Goal: Find specific page/section: Find specific page/section

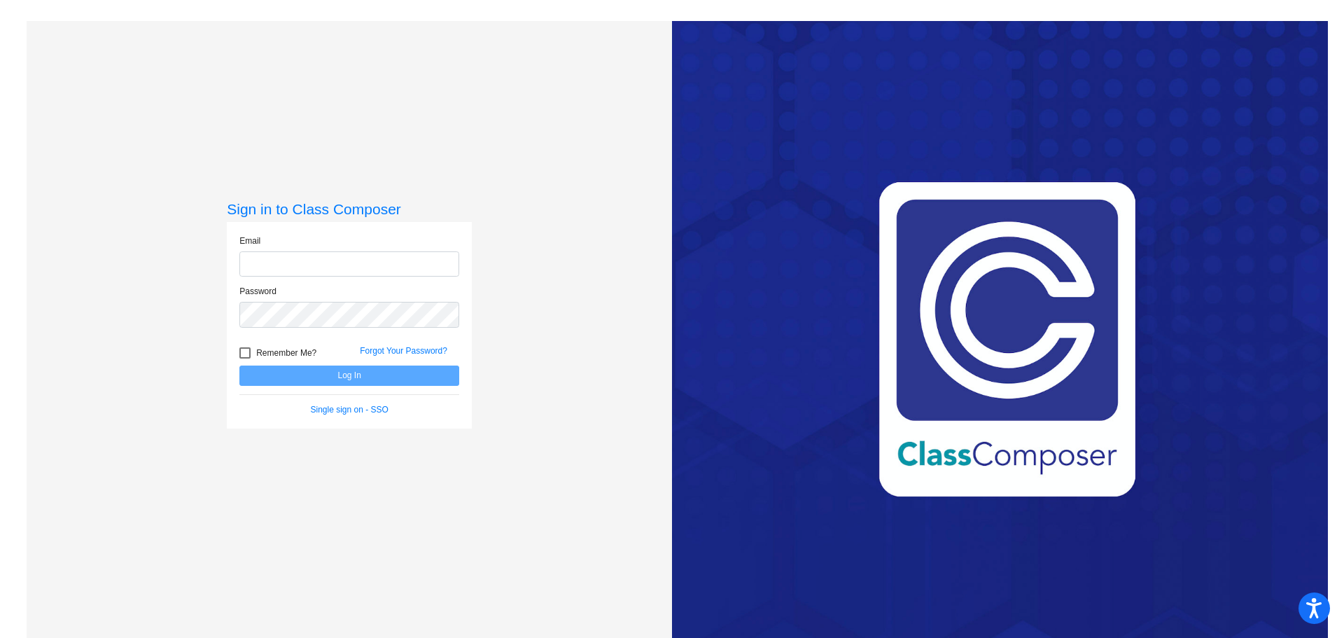
type input "[EMAIL_ADDRESS][DOMAIN_NAME]"
click at [350, 377] on button "Log In" at bounding box center [349, 375] width 220 height 20
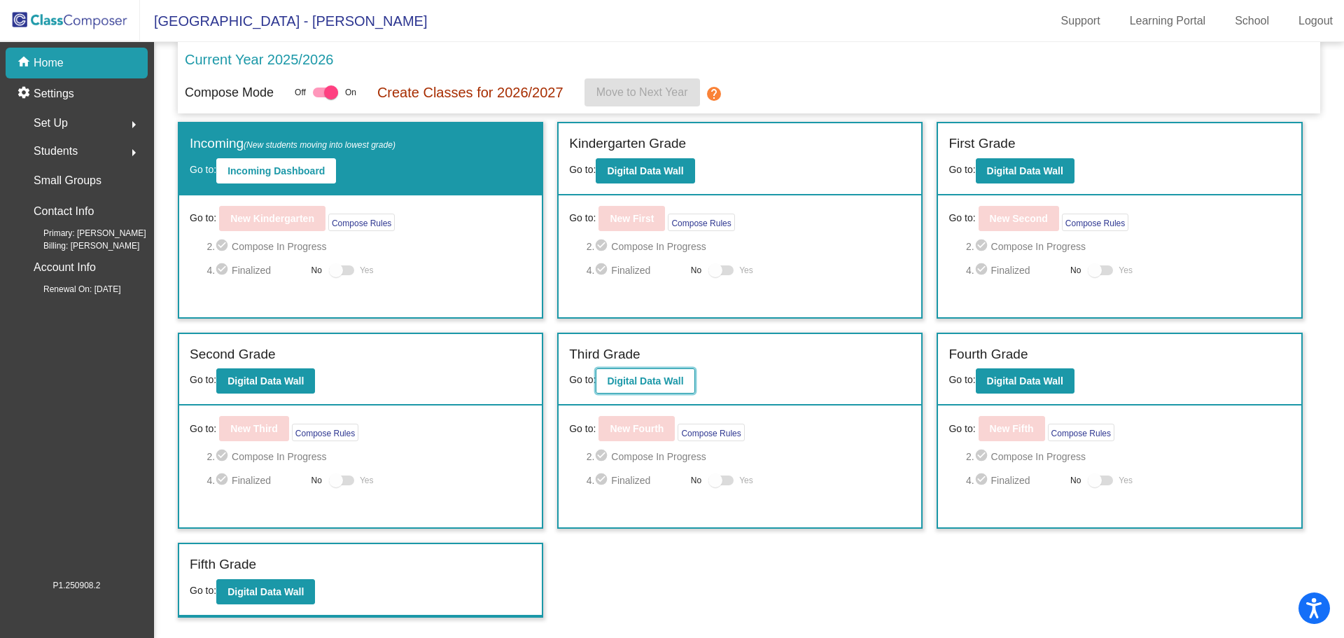
click at [646, 376] on b "Digital Data Wall" at bounding box center [645, 380] width 76 height 11
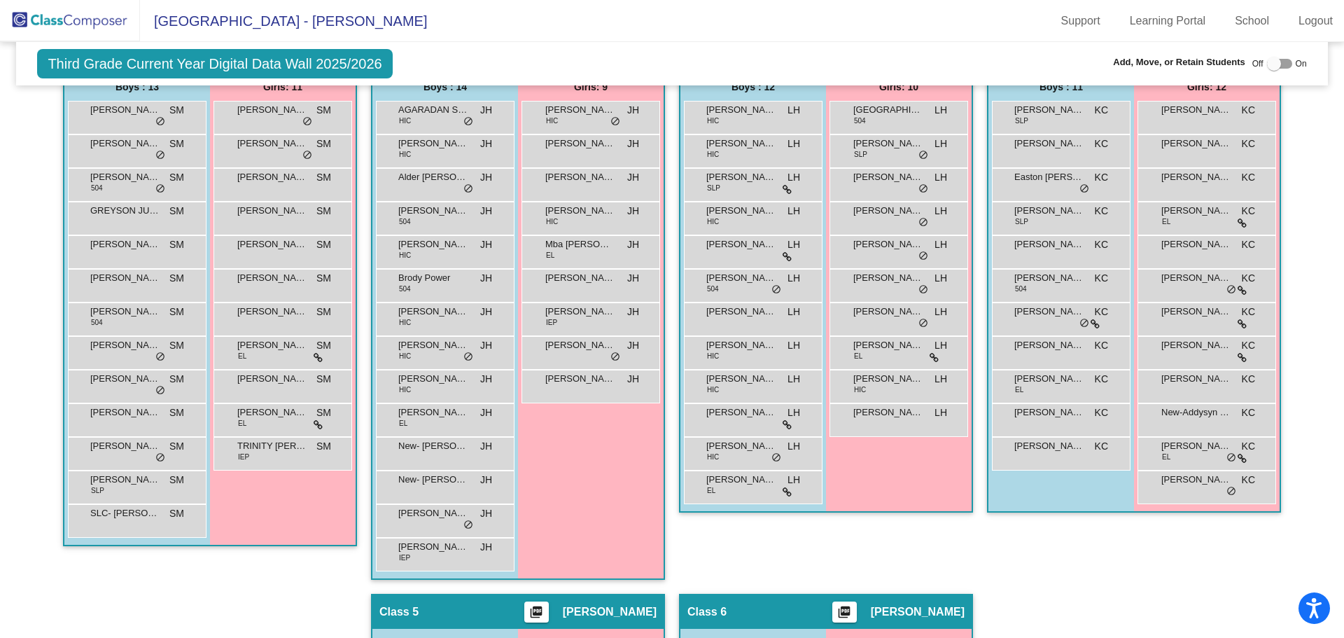
scroll to position [397, 0]
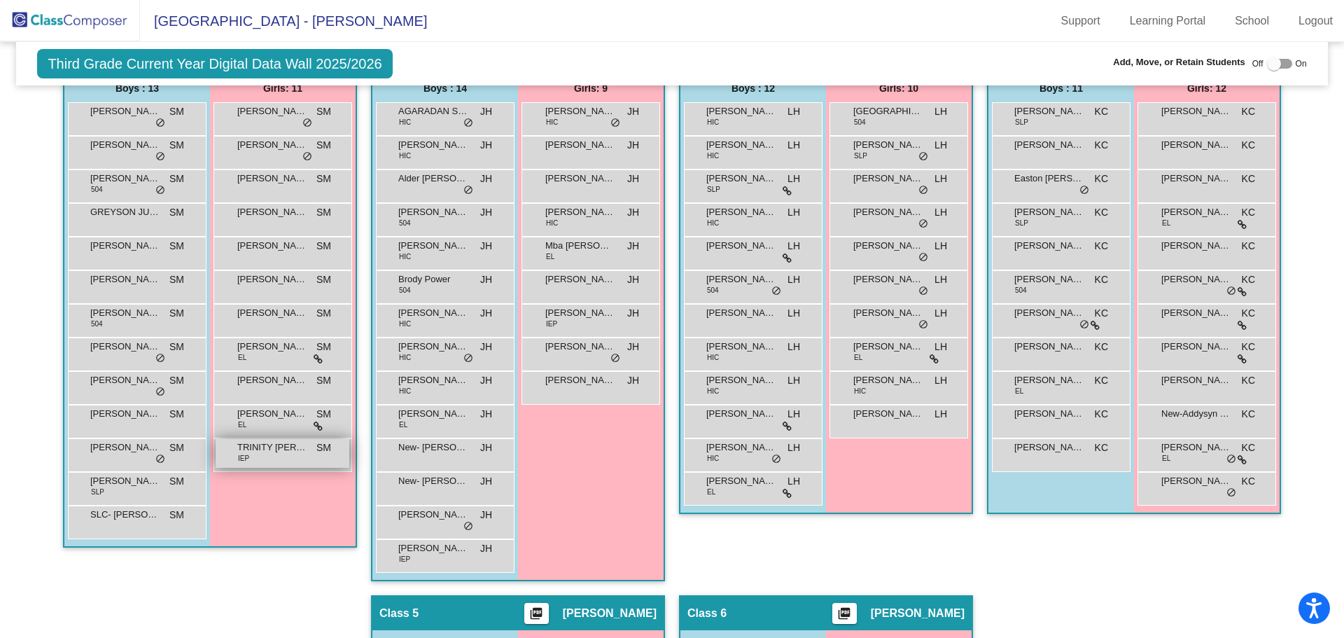
click at [284, 452] on span "TRINITY [PERSON_NAME]" at bounding box center [272, 447] width 70 height 14
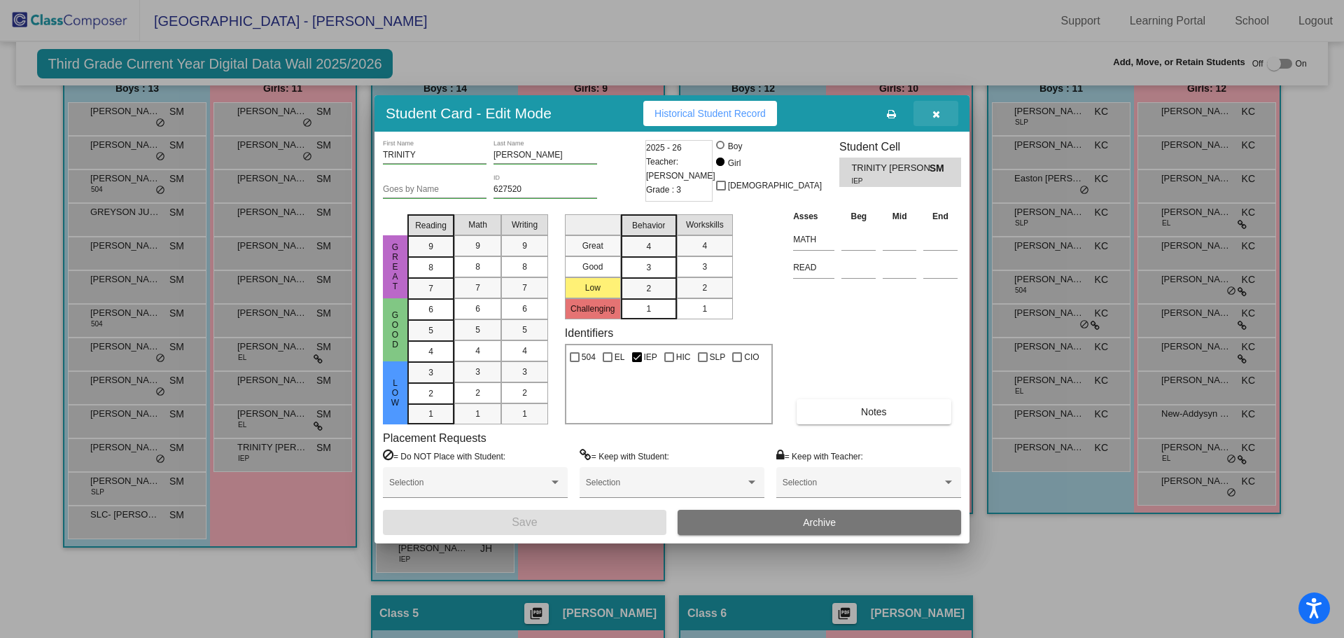
click at [938, 118] on icon "button" at bounding box center [937, 114] width 8 height 10
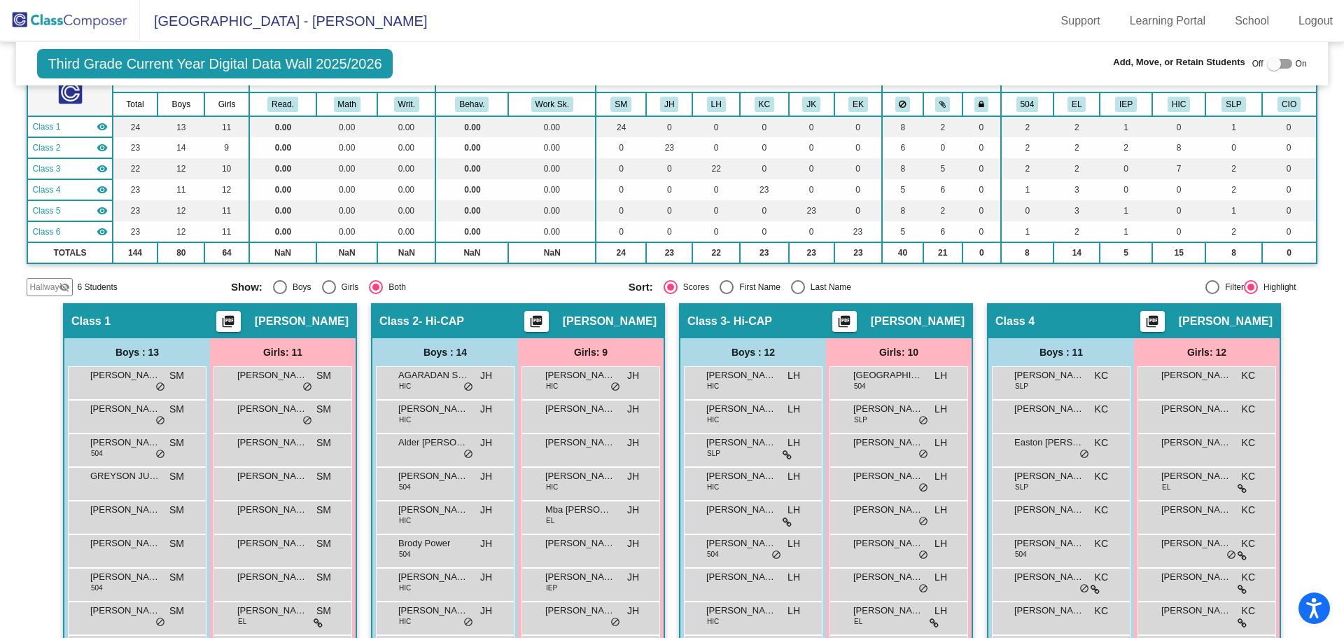
scroll to position [0, 0]
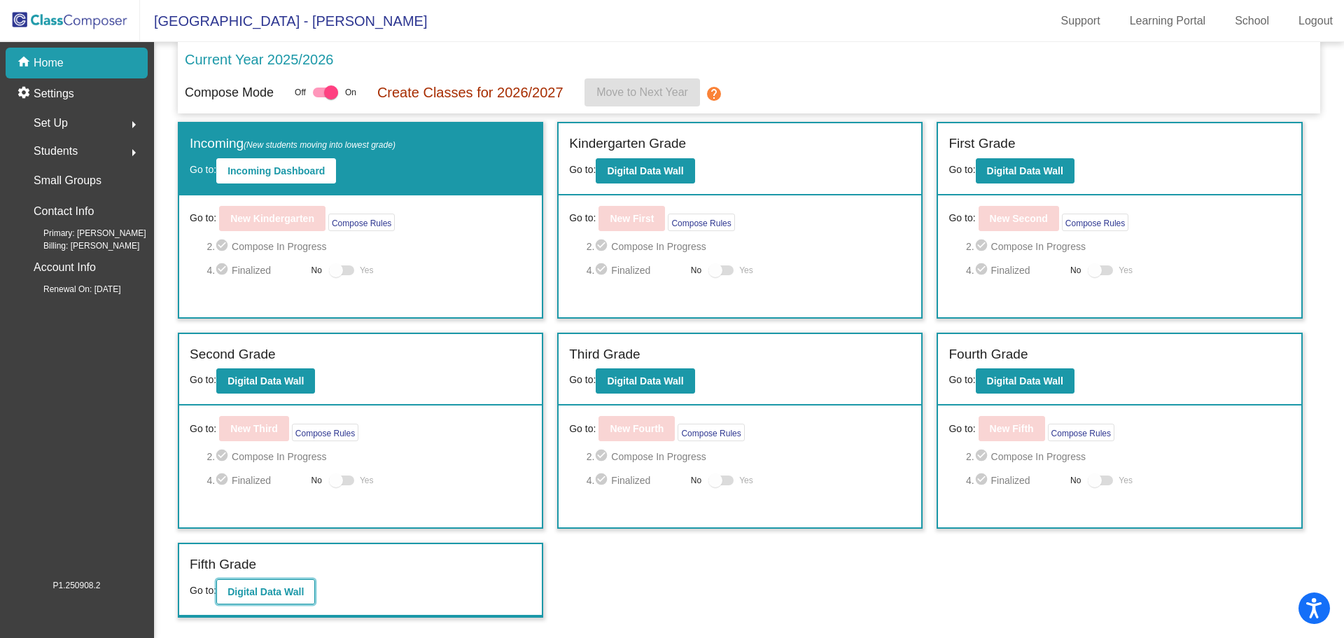
click at [276, 588] on b "Digital Data Wall" at bounding box center [266, 591] width 76 height 11
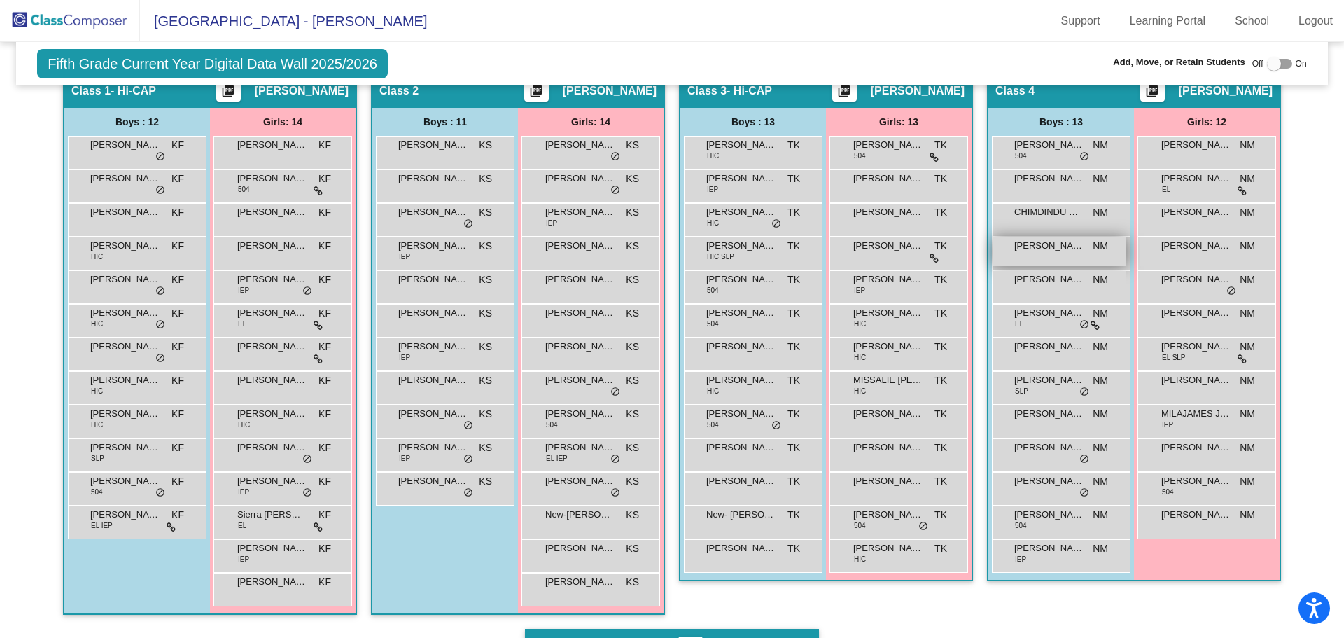
scroll to position [341, 0]
